Goal: Task Accomplishment & Management: Manage account settings

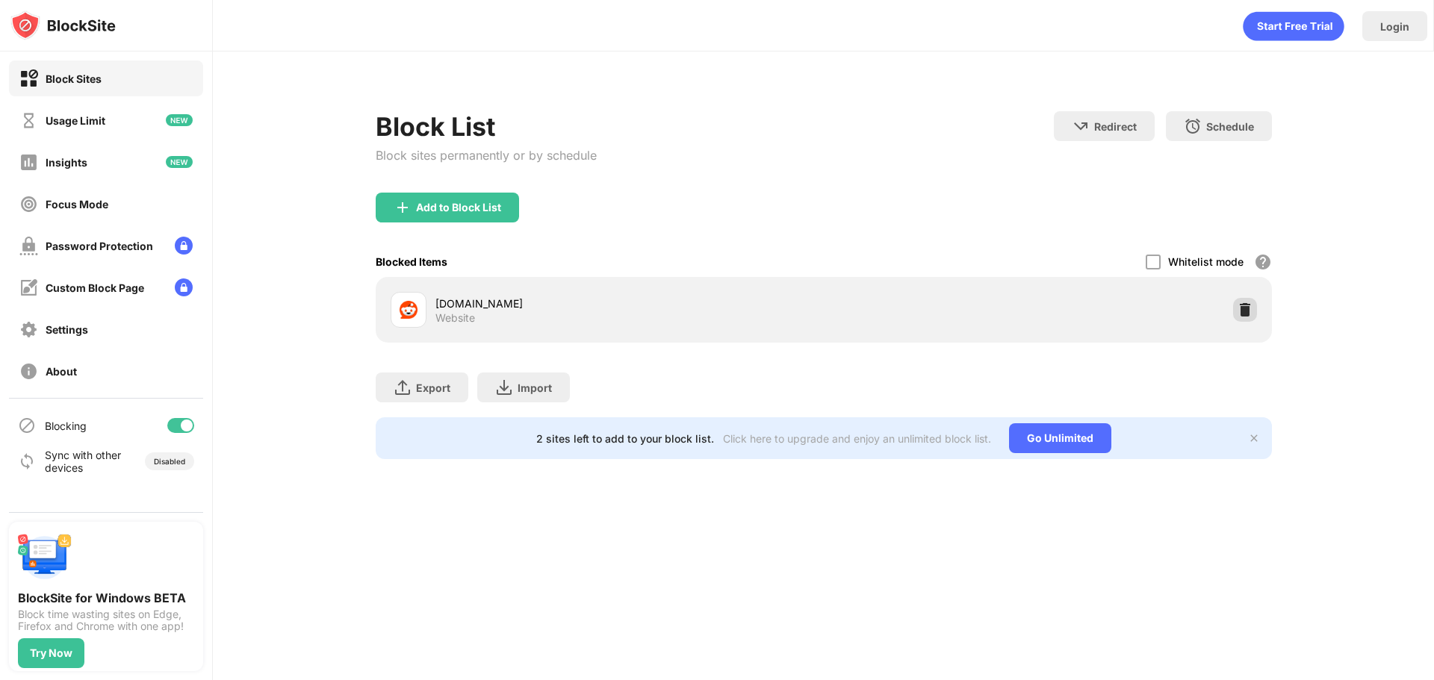
click at [1238, 305] on img at bounding box center [1245, 310] width 15 height 15
